Goal: Obtain resource: Download file/media

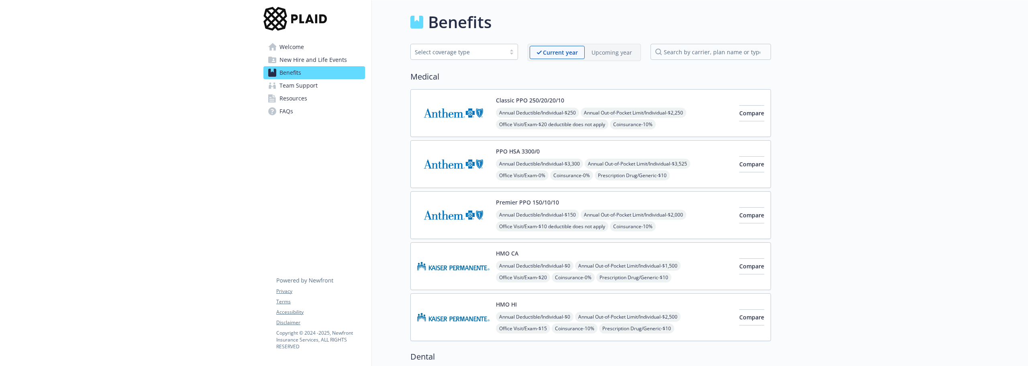
click at [464, 113] on img at bounding box center [453, 113] width 72 height 34
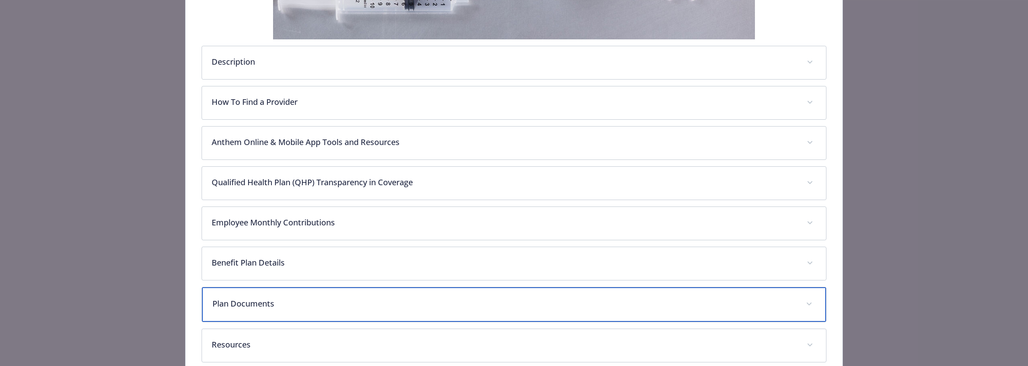
click at [242, 306] on p "Plan Documents" at bounding box center [504, 303] width 584 height 12
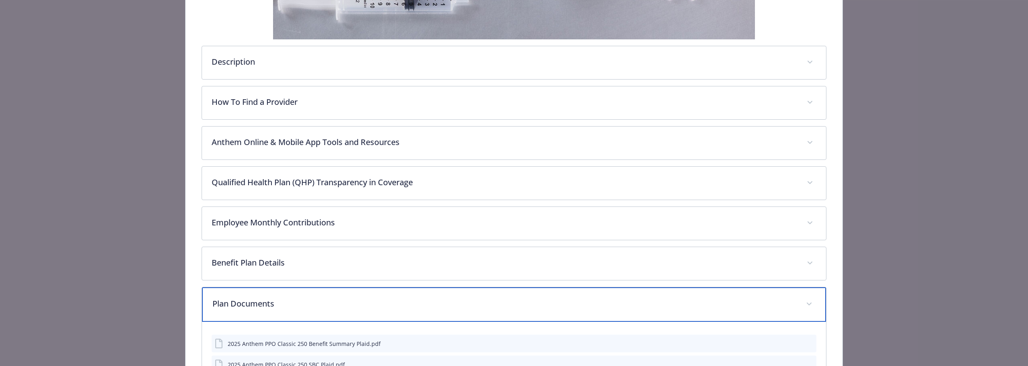
scroll to position [327, 0]
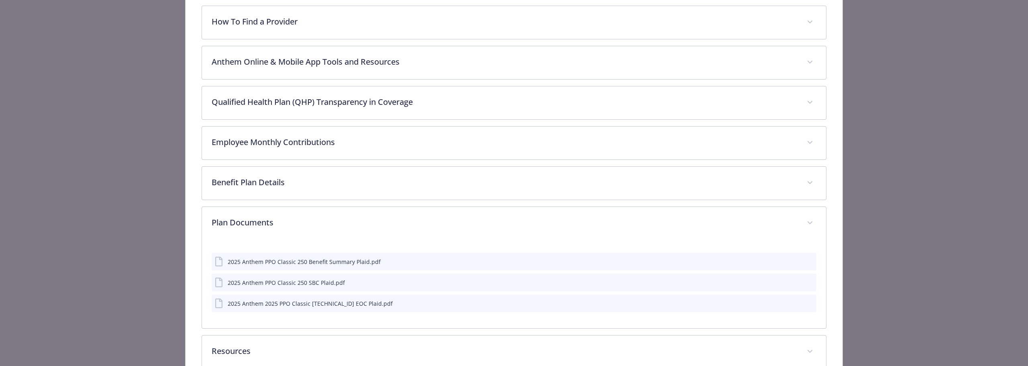
click at [344, 307] on div "2025 Anthem 2025 PPO Classic 250.20.20.10 EOC Plaid.pdf" at bounding box center [310, 303] width 165 height 8
click at [793, 306] on button "details for plan Medical - Classic PPO 250/20/20/10 - Medical PPO" at bounding box center [796, 303] width 6 height 8
click at [793, 302] on icon "download file" at bounding box center [795, 301] width 5 height 5
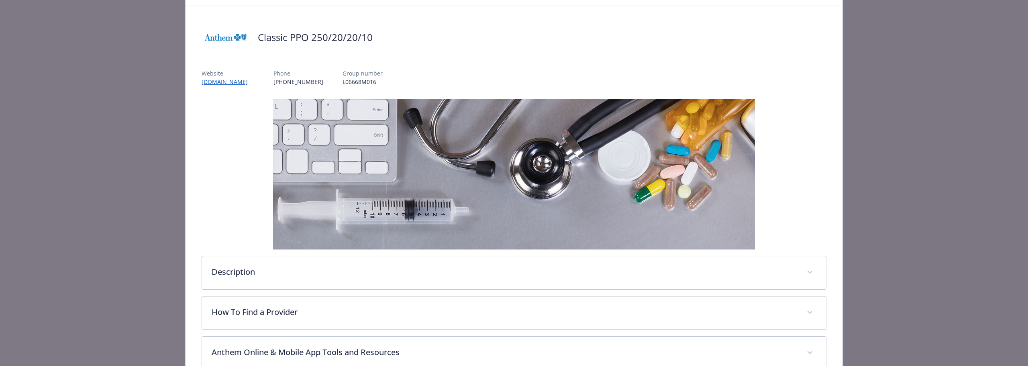
scroll to position [0, 0]
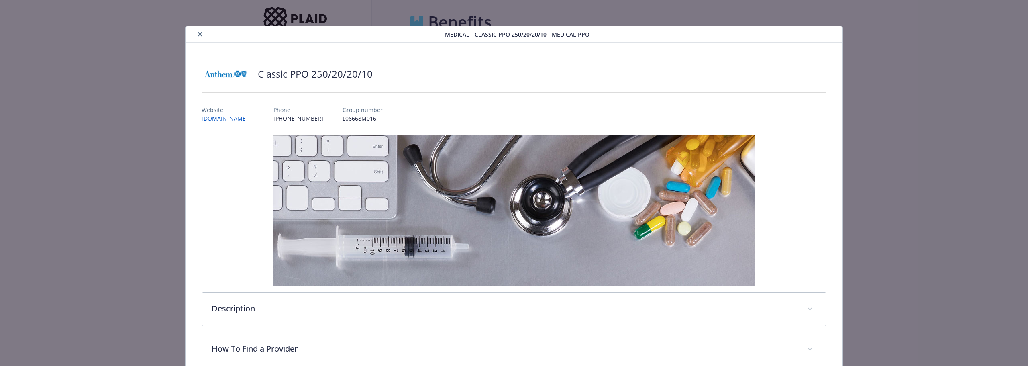
click at [195, 33] on button "close" at bounding box center [200, 34] width 10 height 10
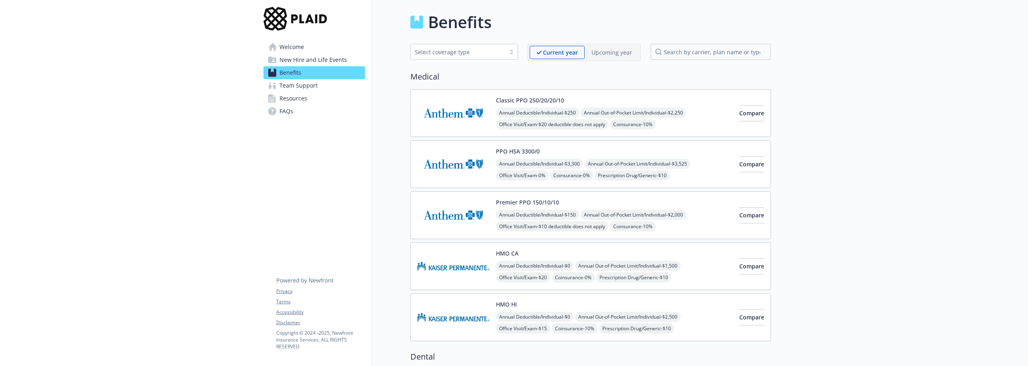
click at [480, 167] on img at bounding box center [453, 164] width 72 height 34
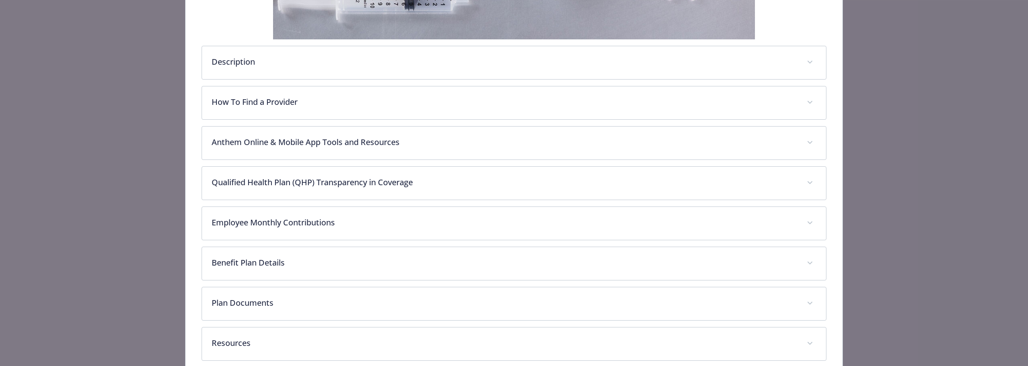
scroll to position [265, 0]
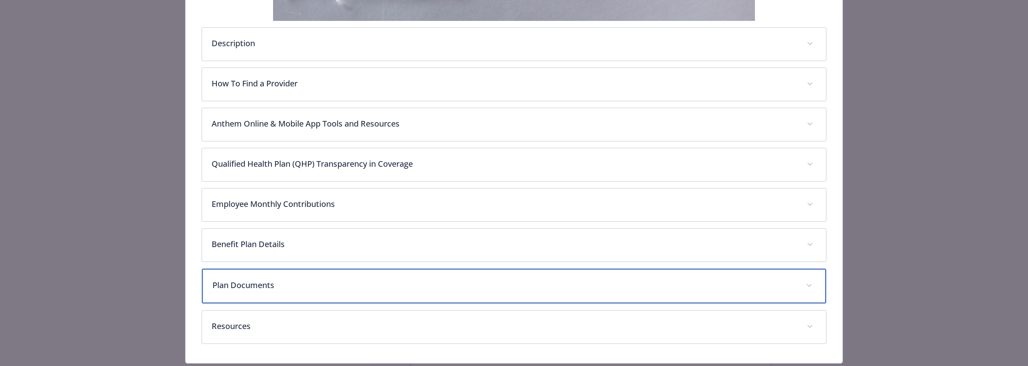
click at [270, 279] on p "Plan Documents" at bounding box center [504, 285] width 584 height 12
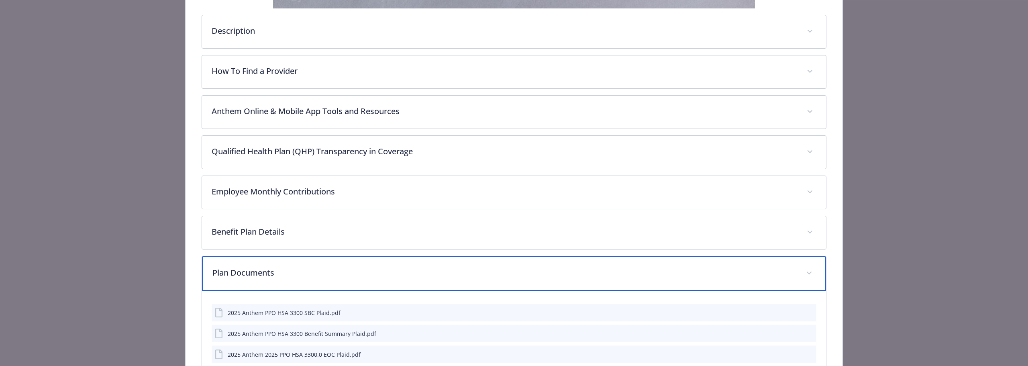
scroll to position [305, 0]
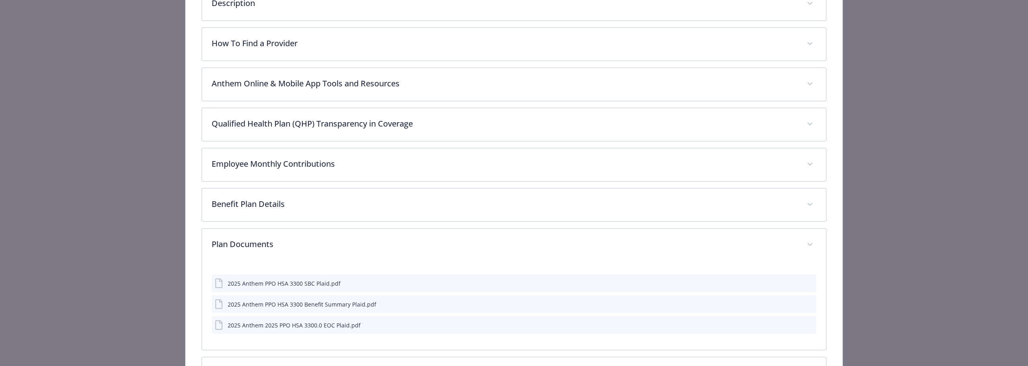
click at [792, 326] on icon "download file" at bounding box center [795, 324] width 6 height 6
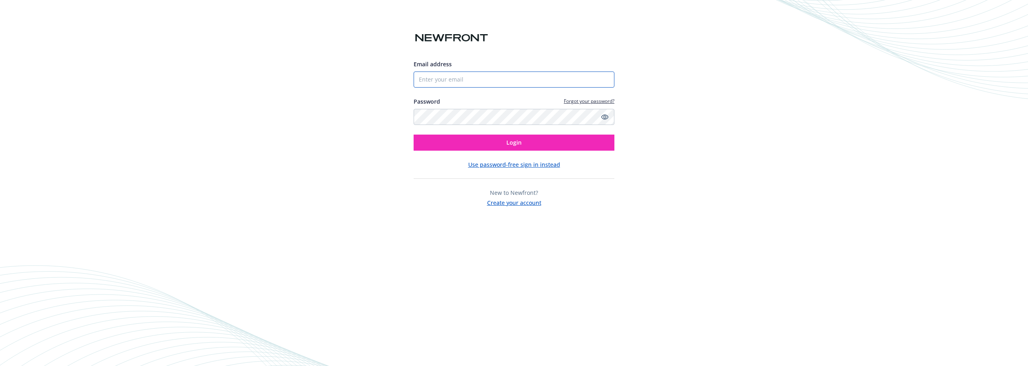
click at [484, 83] on input "Email address" at bounding box center [513, 79] width 201 height 16
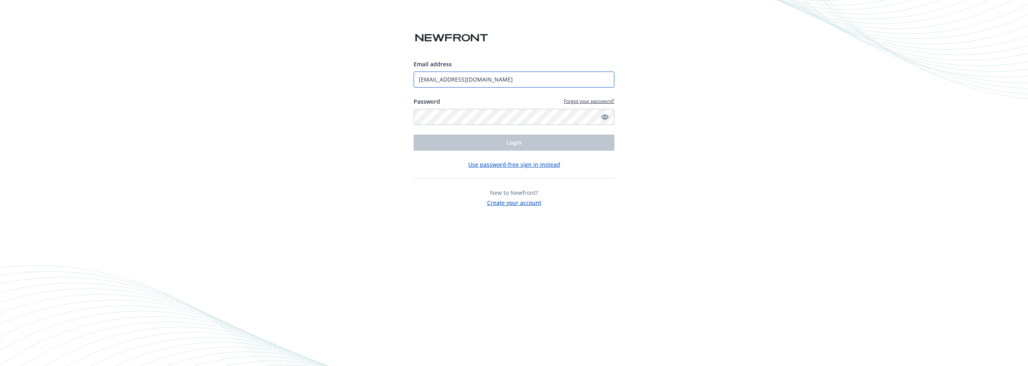
type input "kimily.phu@newfront.com"
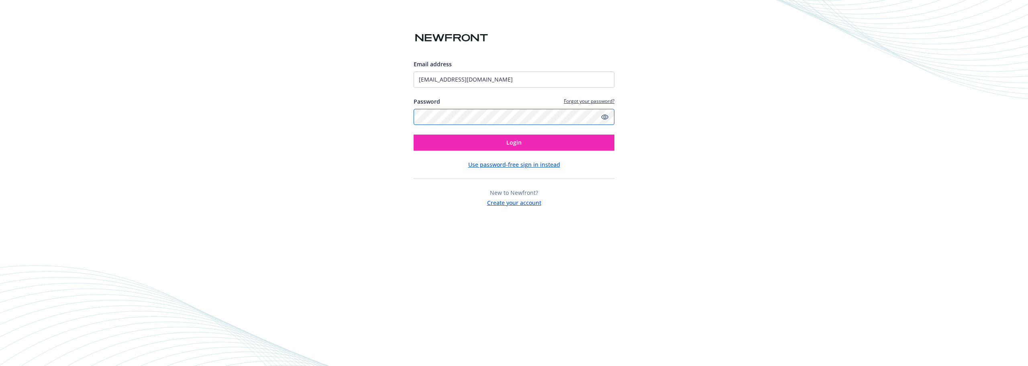
click at [413, 134] on button "Login" at bounding box center [513, 142] width 201 height 16
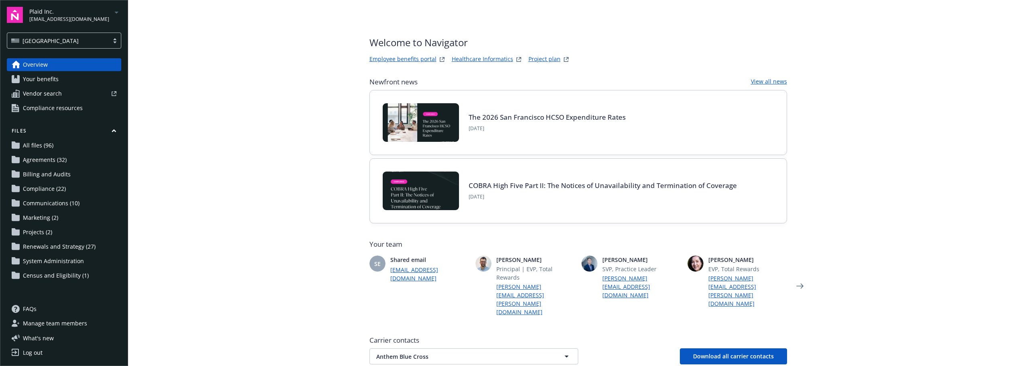
click at [48, 191] on span "Compliance (22)" at bounding box center [44, 188] width 43 height 13
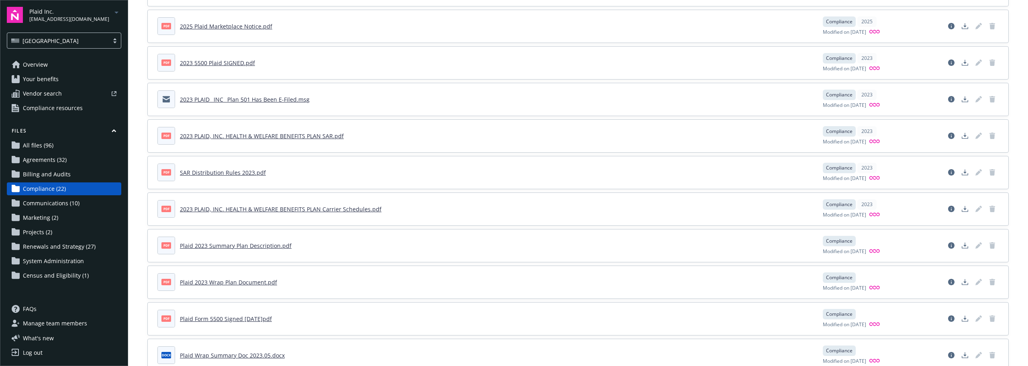
scroll to position [361, 0]
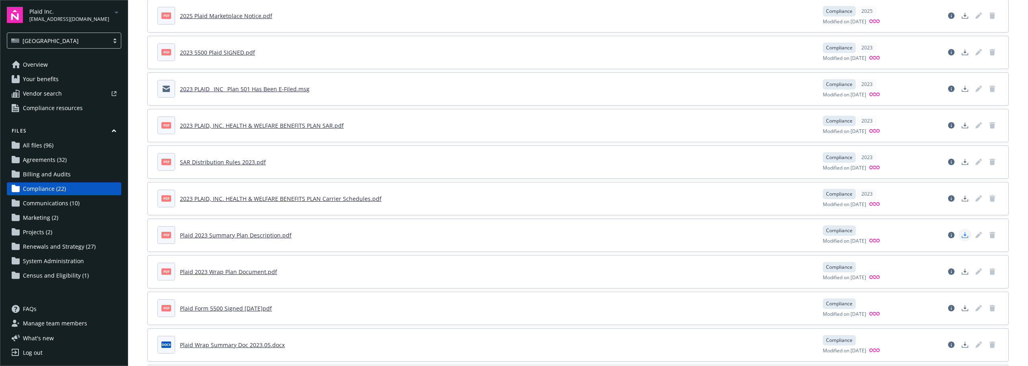
click at [961, 234] on icon "Download document" at bounding box center [964, 235] width 6 height 6
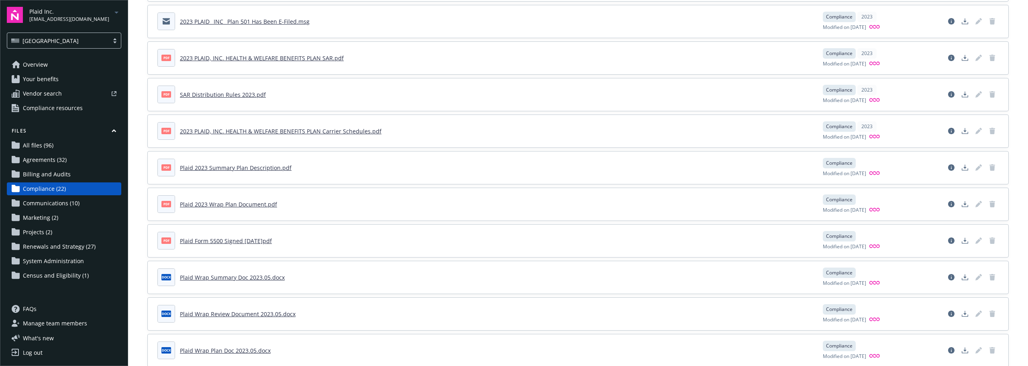
scroll to position [442, 0]
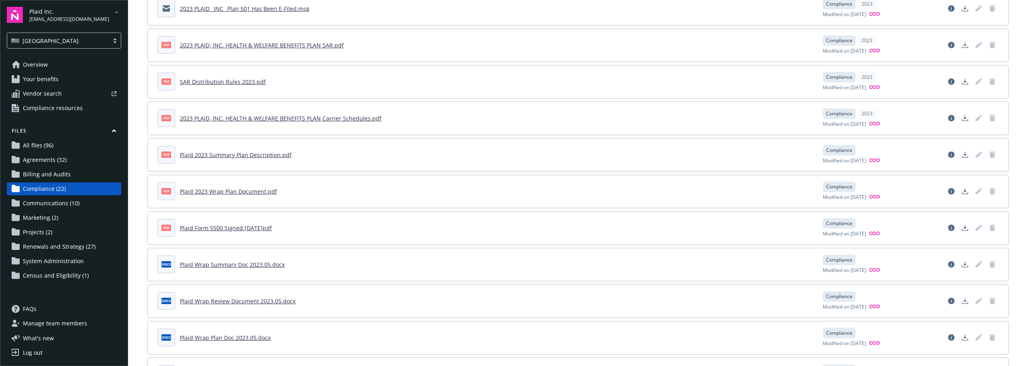
click at [246, 191] on link "Plaid 2023 Wrap Plan Document.pdf" at bounding box center [228, 191] width 97 height 8
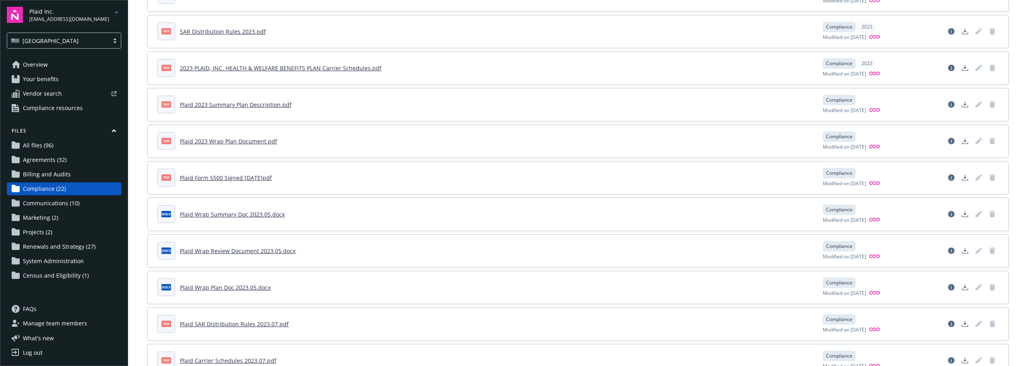
scroll to position [442, 0]
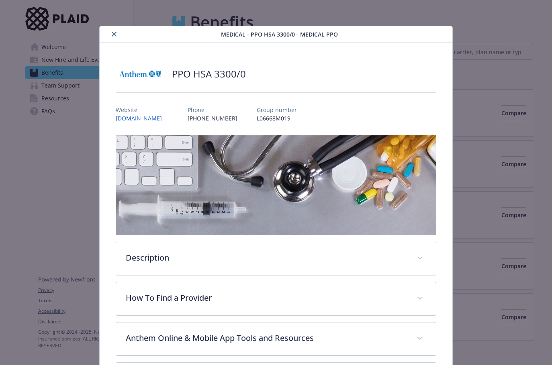
scroll to position [253, 0]
